Goal: Task Accomplishment & Management: Complete application form

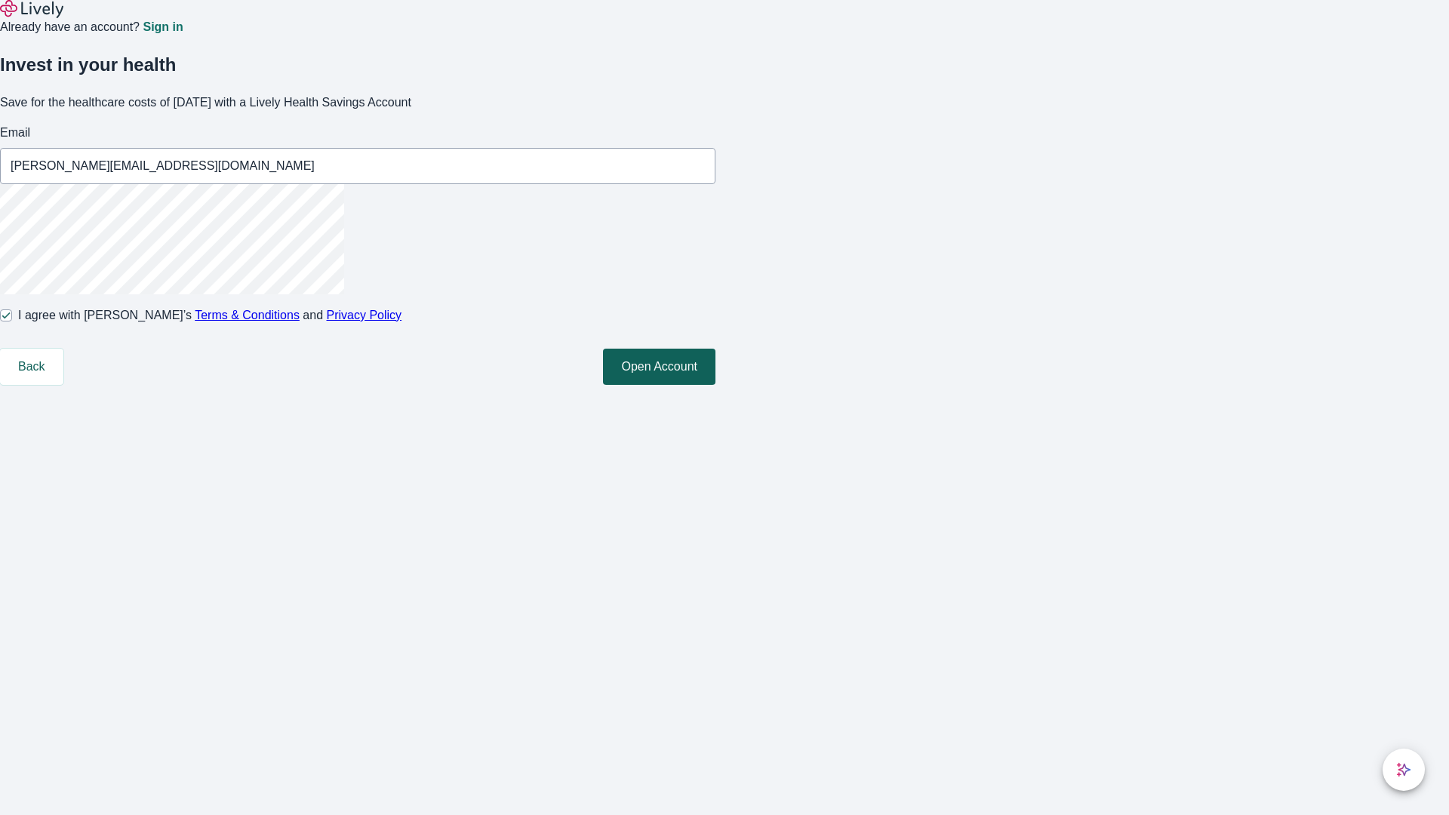
click at [716, 385] on button "Open Account" at bounding box center [659, 367] width 112 height 36
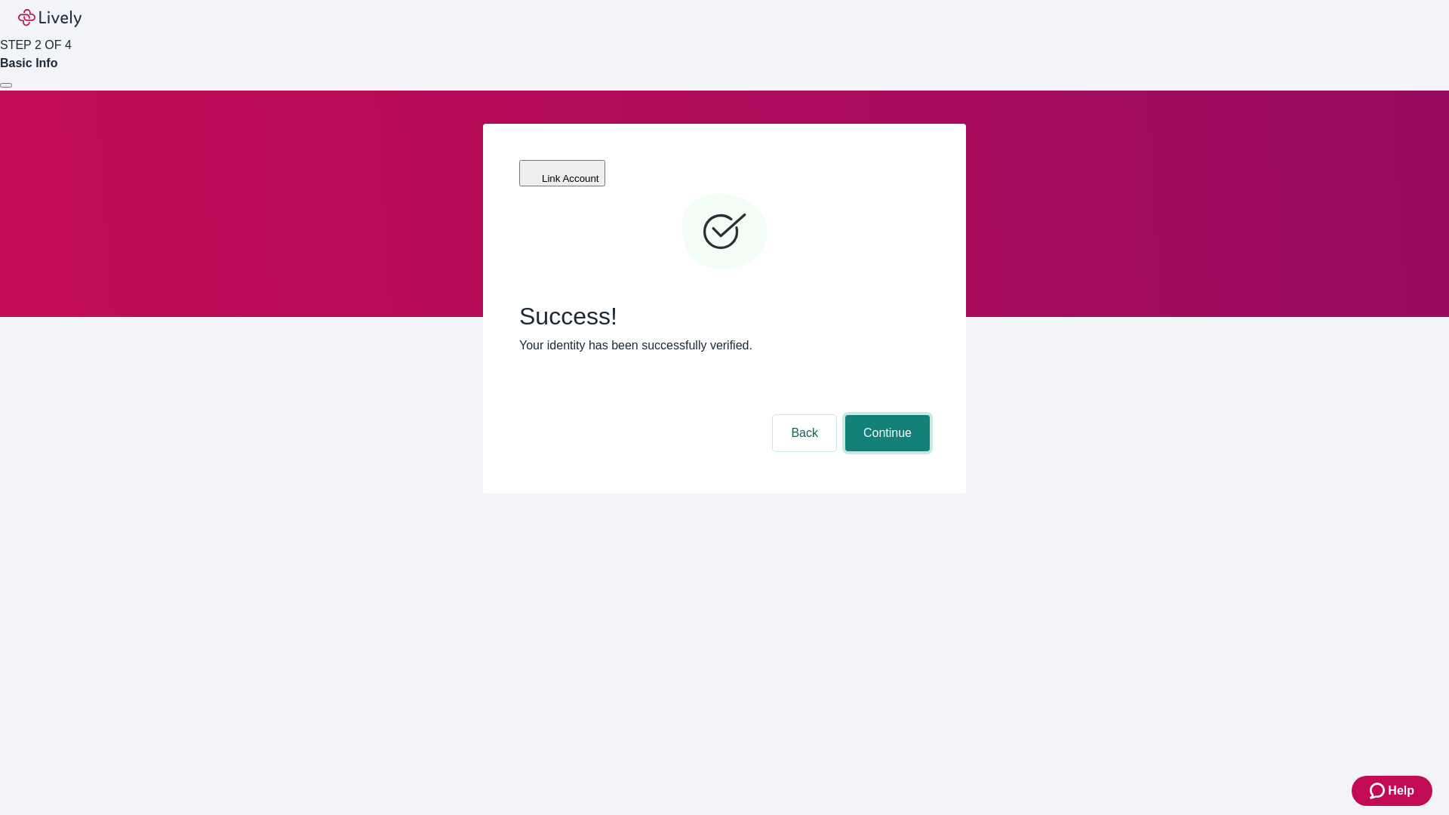
click at [885, 415] on button "Continue" at bounding box center [887, 433] width 85 height 36
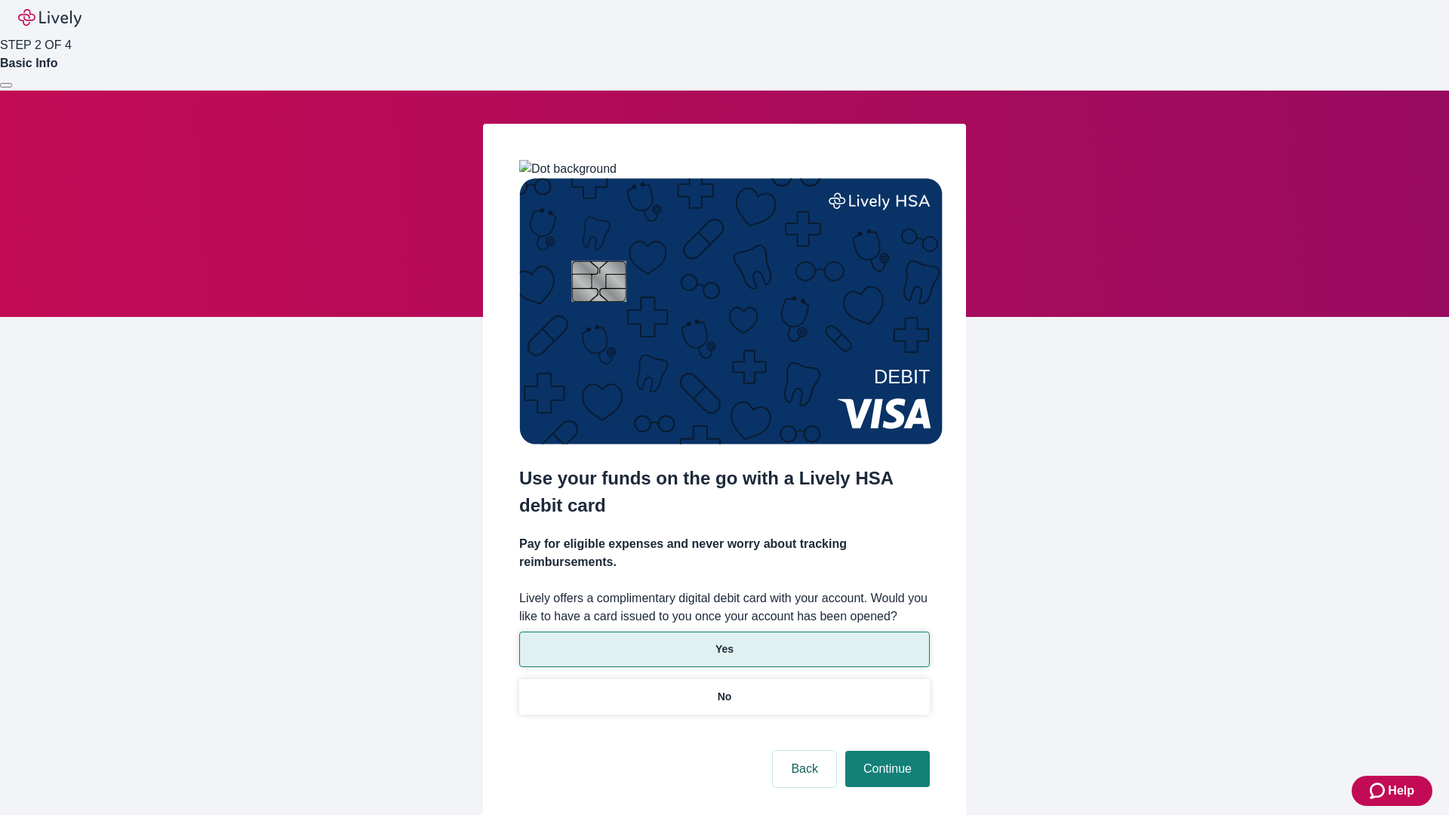
click at [724, 642] on p "Yes" at bounding box center [725, 650] width 18 height 16
click at [885, 751] on button "Continue" at bounding box center [887, 769] width 85 height 36
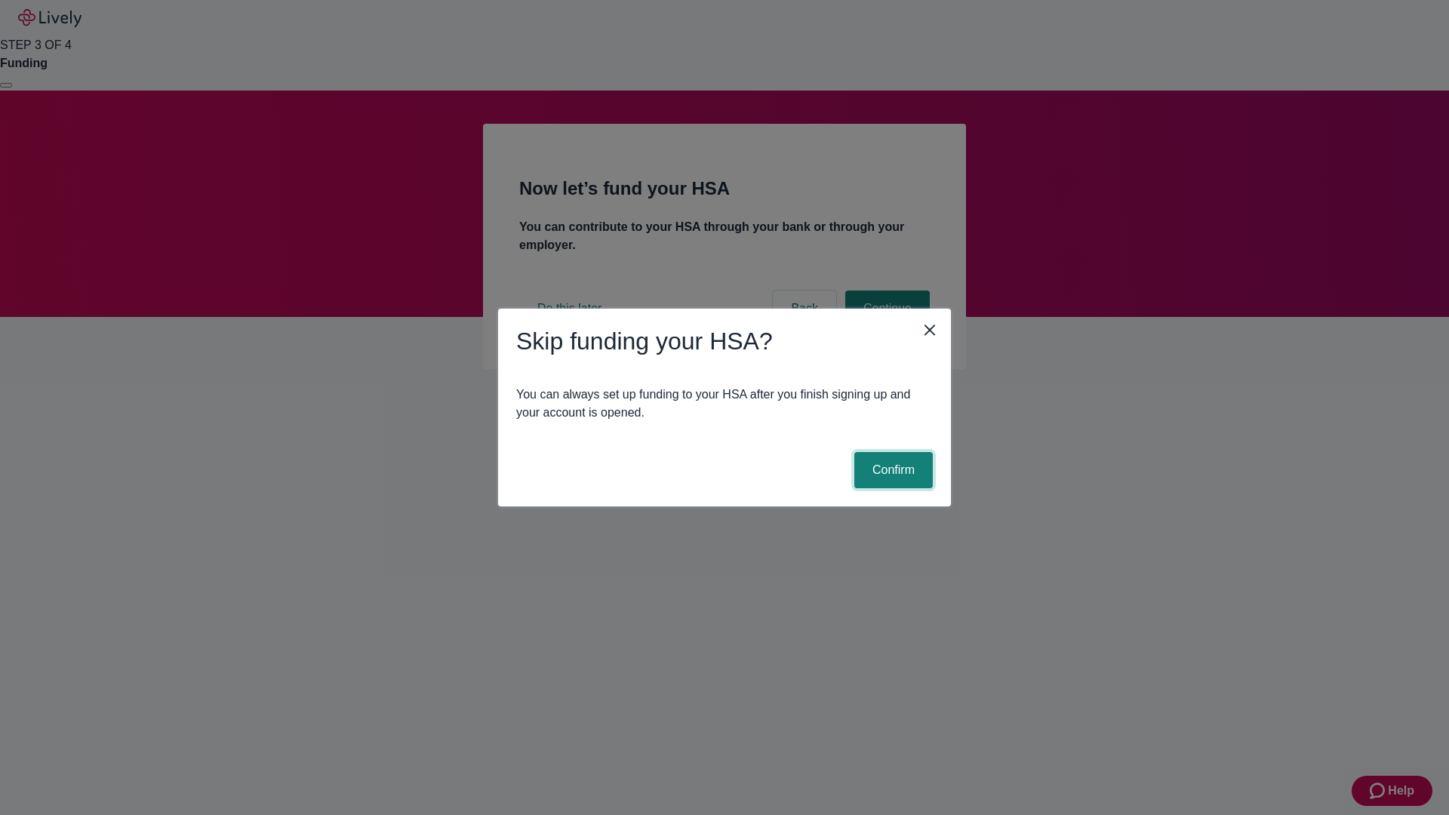
click at [891, 470] on button "Confirm" at bounding box center [893, 470] width 79 height 36
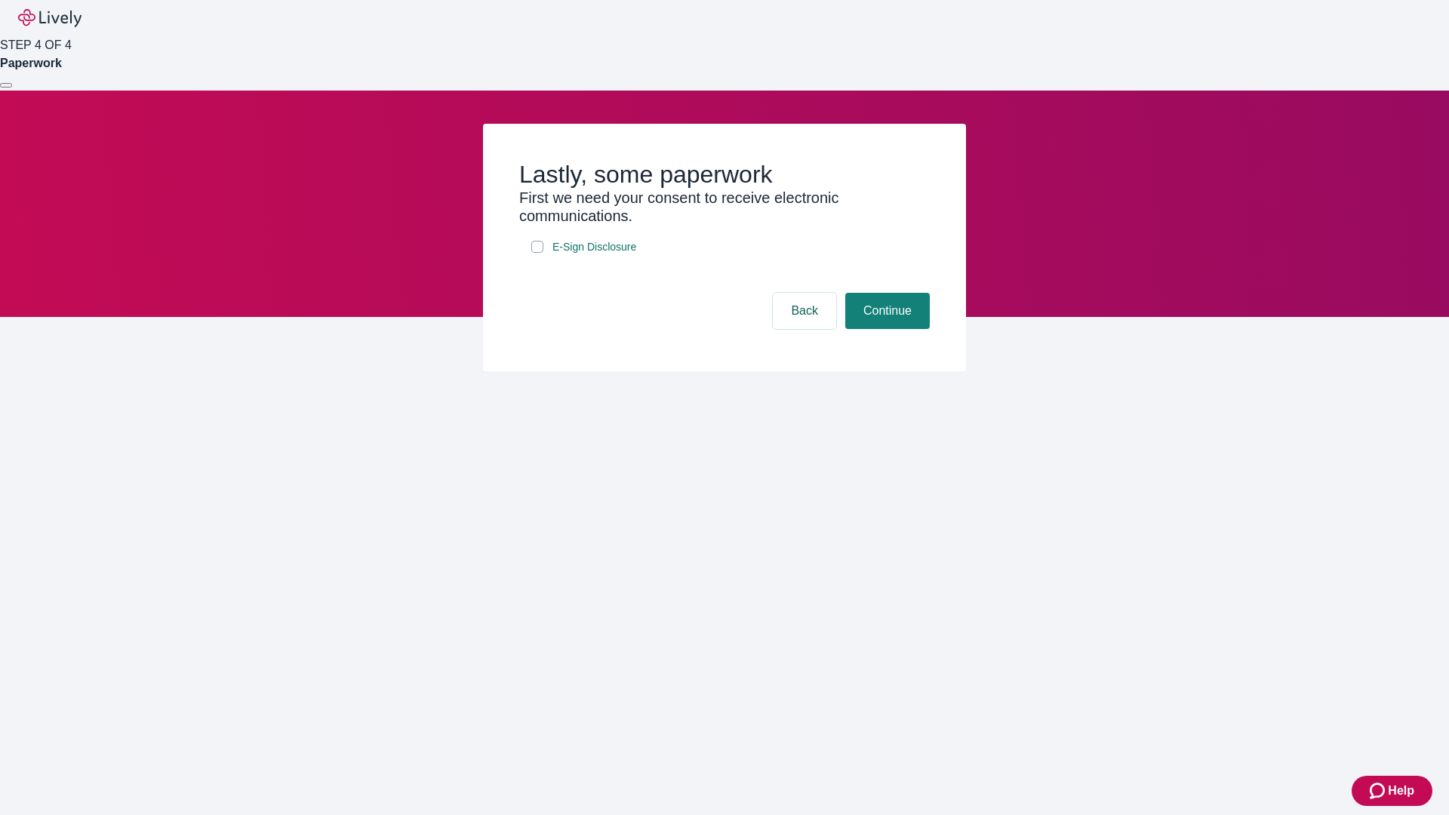
click at [537, 253] on input "E-Sign Disclosure" at bounding box center [537, 247] width 12 height 12
checkbox input "true"
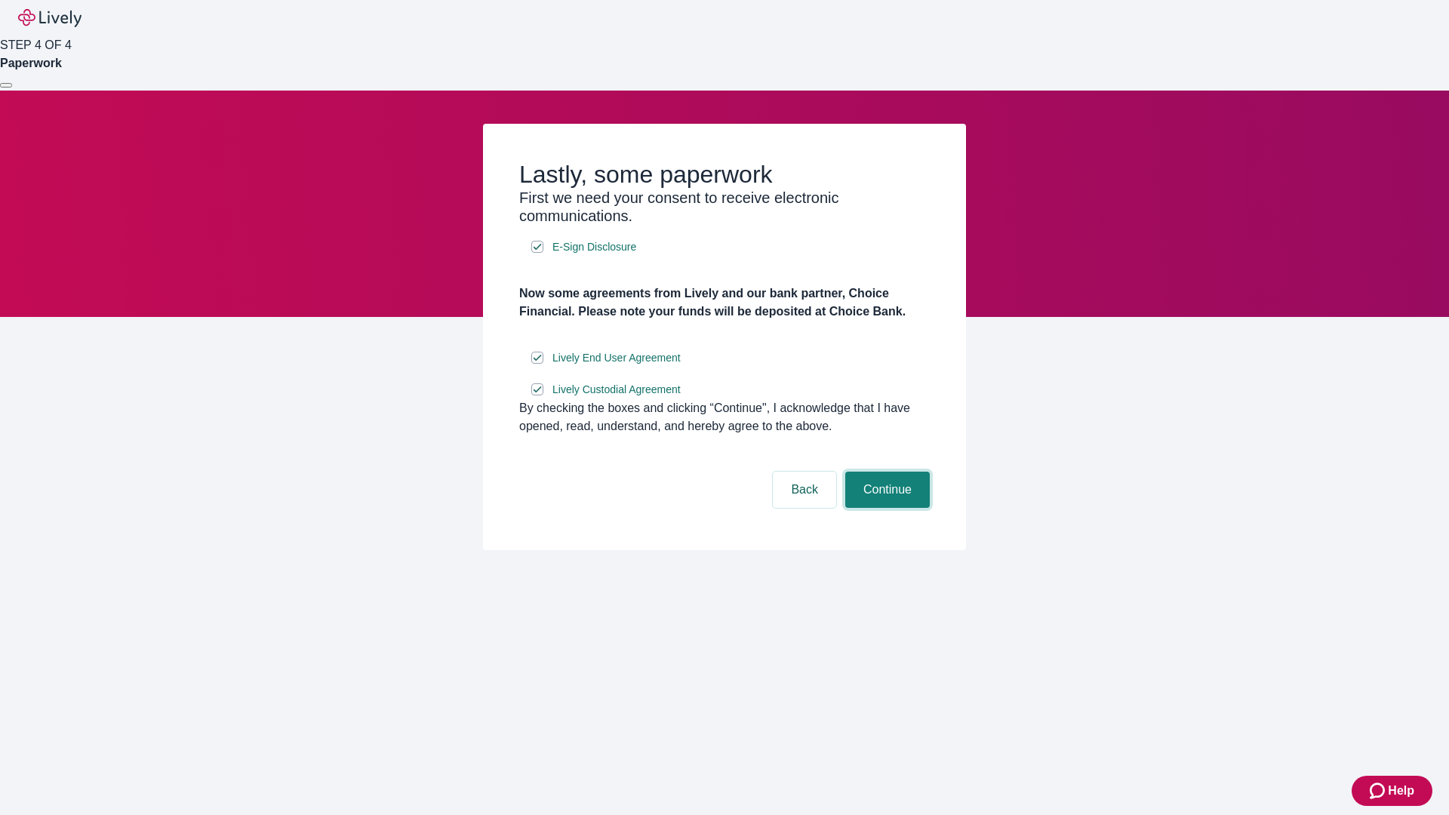
click at [885, 508] on button "Continue" at bounding box center [887, 490] width 85 height 36
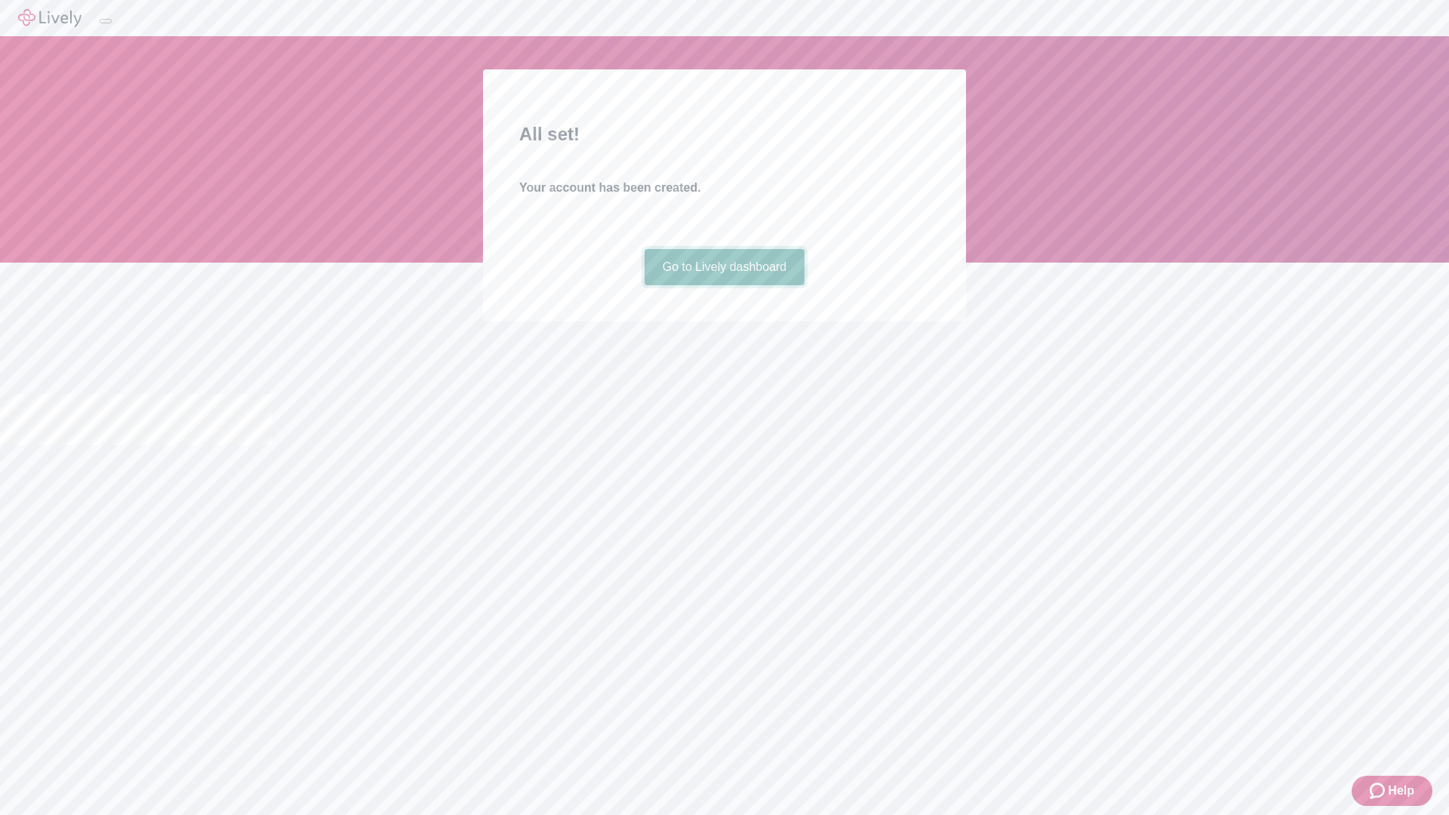
click at [724, 285] on link "Go to Lively dashboard" at bounding box center [725, 267] width 161 height 36
